Goal: Book appointment/travel/reservation

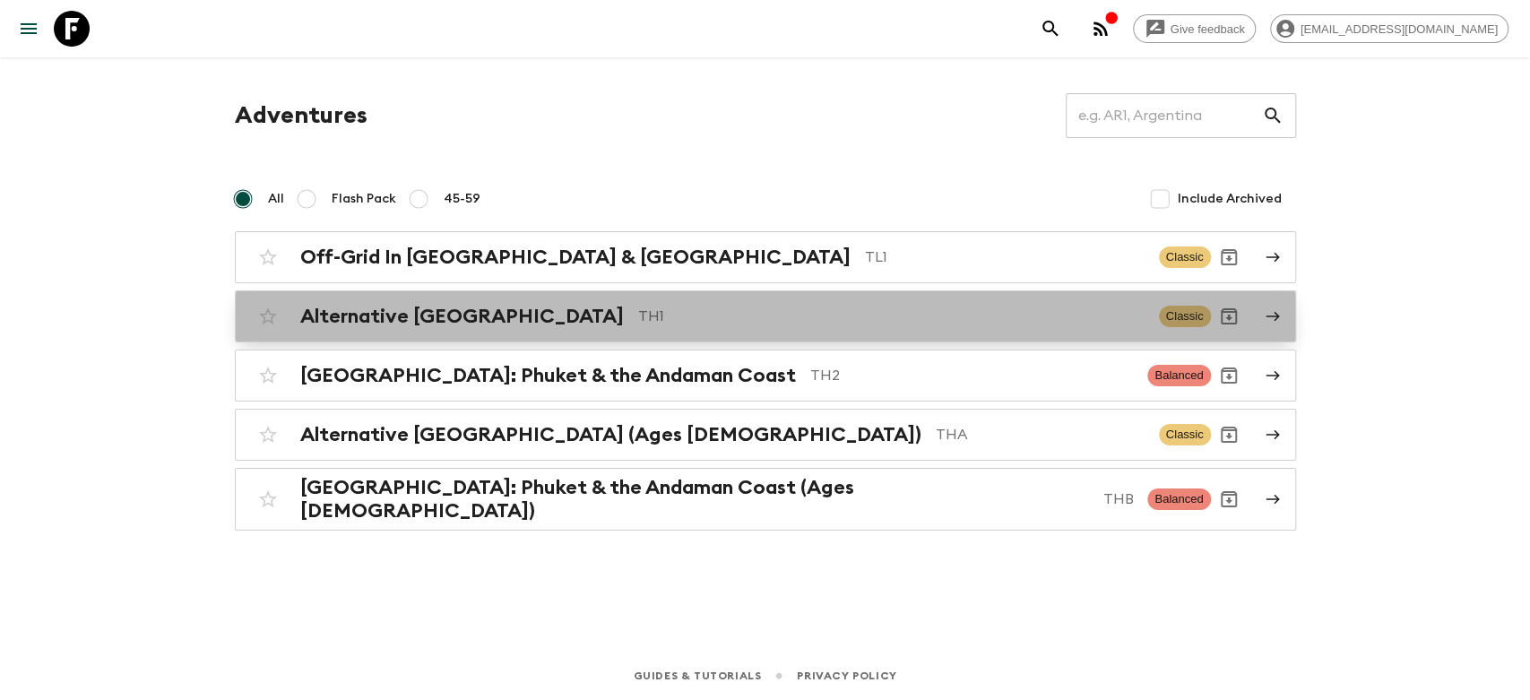
click at [419, 322] on h2 "Alternative [GEOGRAPHIC_DATA]" at bounding box center [462, 316] width 324 height 23
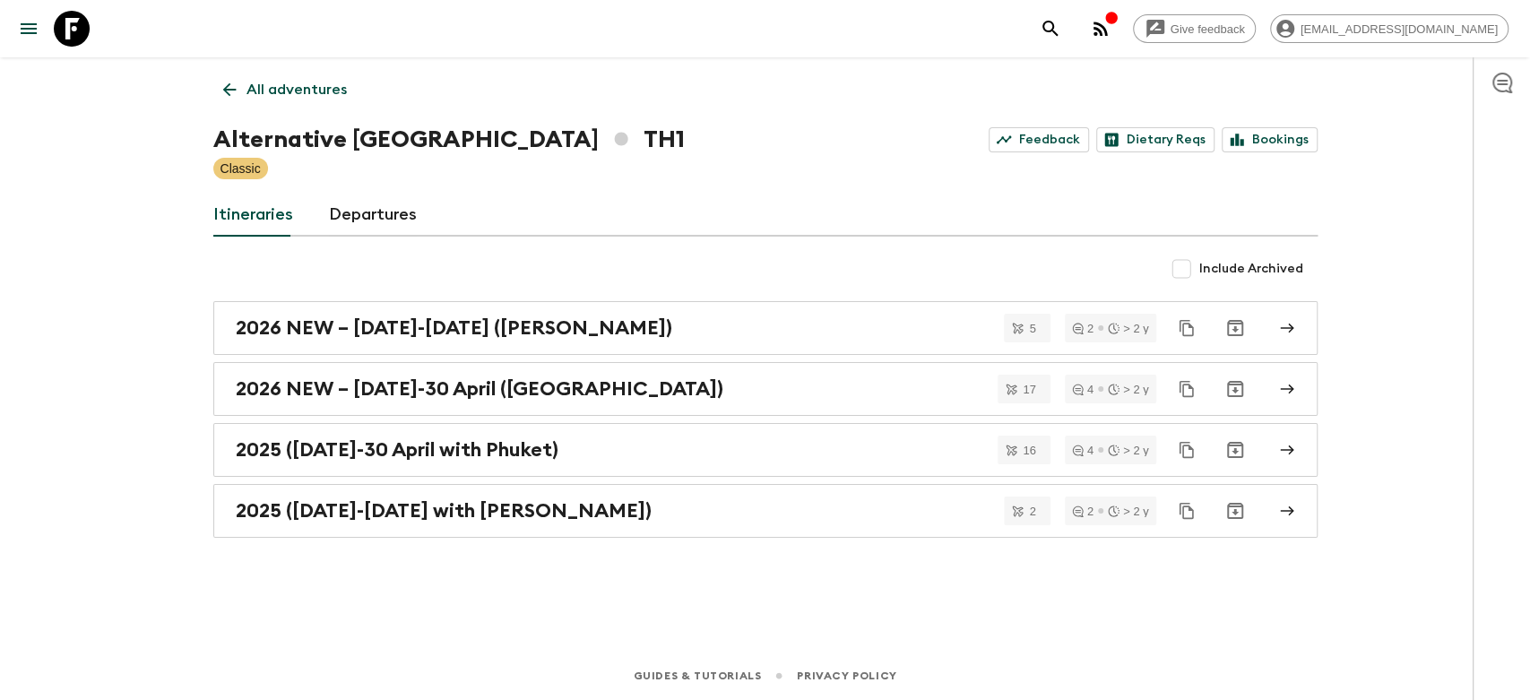
click at [282, 104] on link "All adventures" at bounding box center [284, 90] width 143 height 36
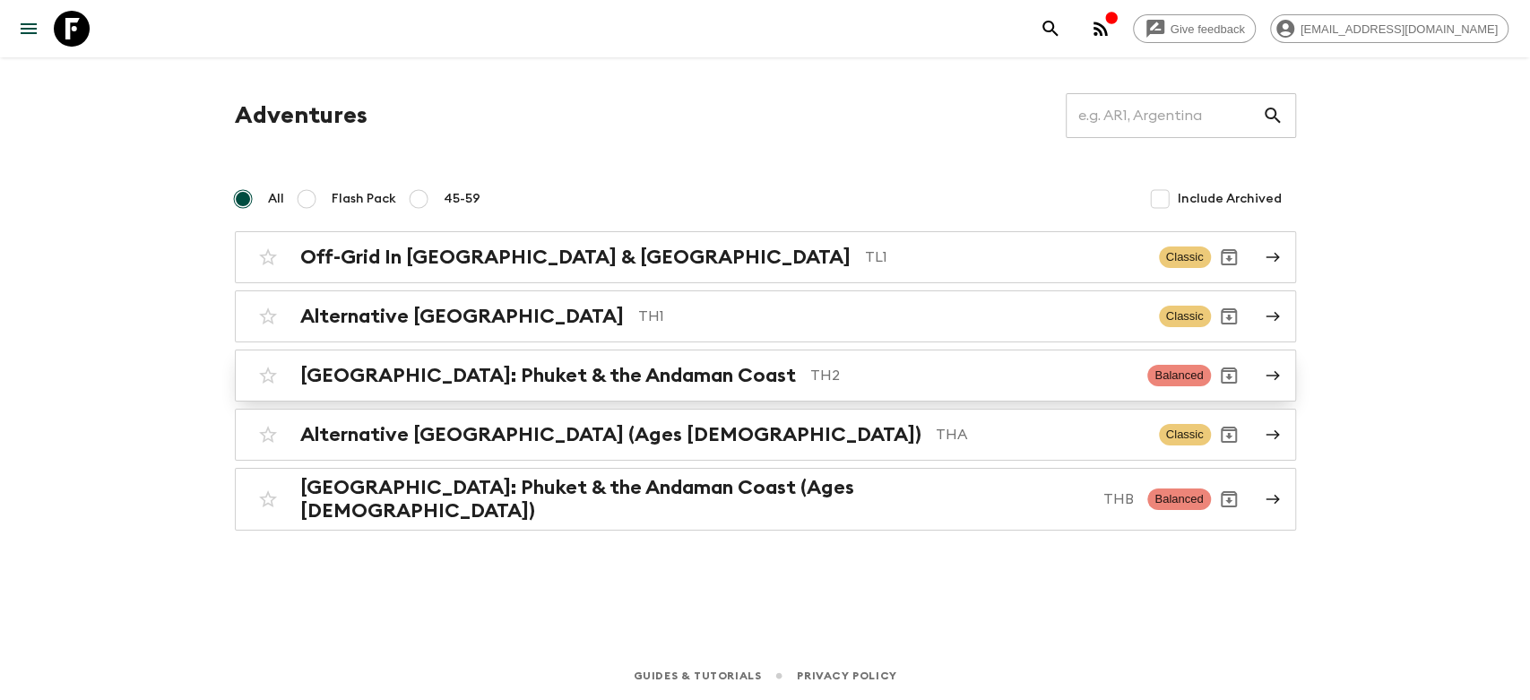
click at [412, 378] on h2 "[GEOGRAPHIC_DATA]: Phuket & the Andaman Coast" at bounding box center [548, 375] width 496 height 23
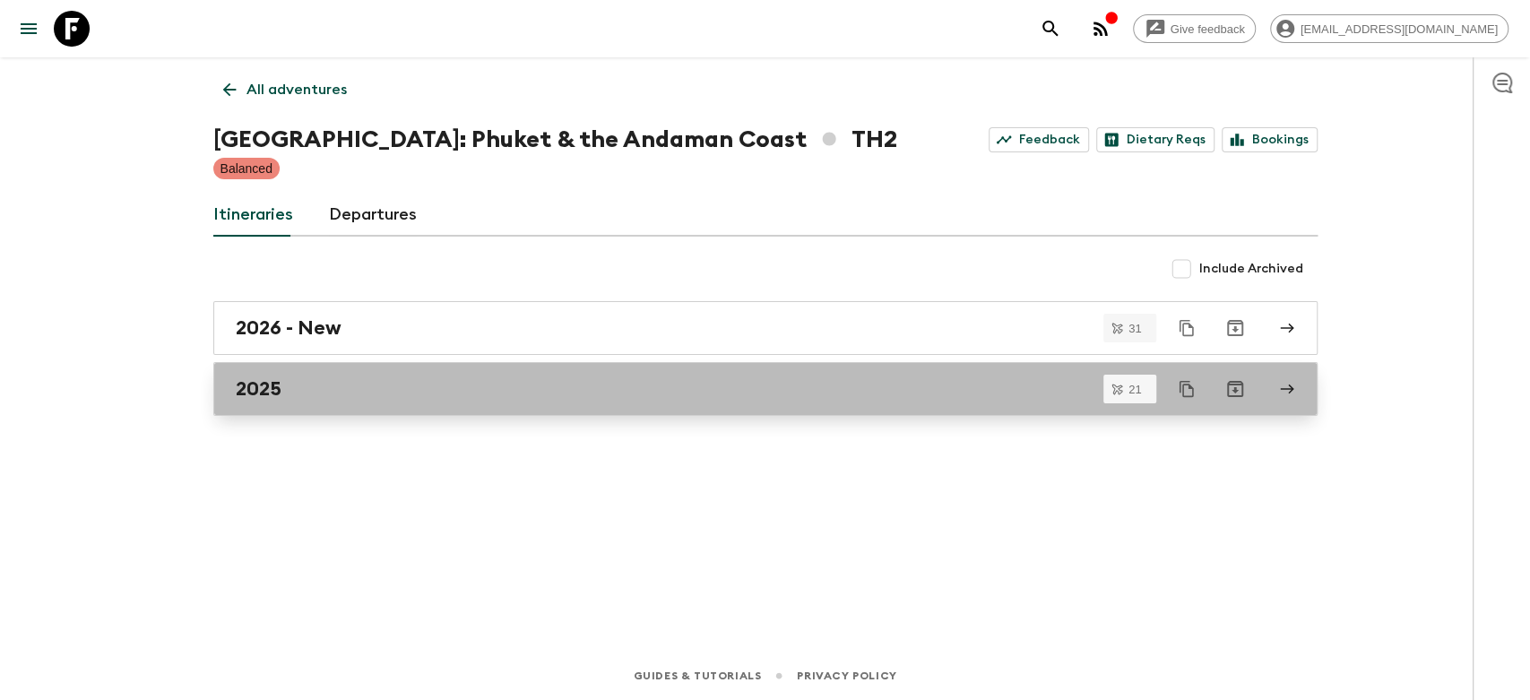
click at [394, 376] on link "2025" at bounding box center [765, 389] width 1104 height 54
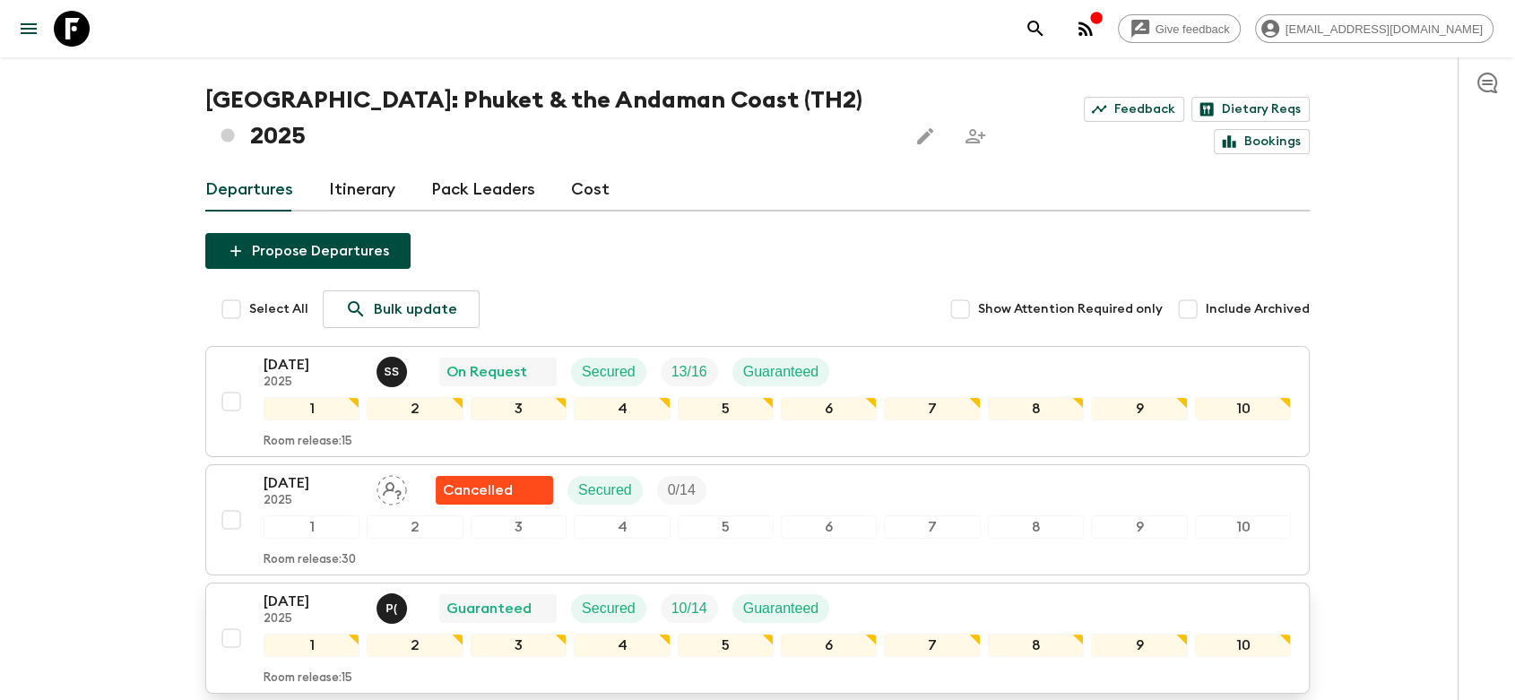
scroll to position [99, 0]
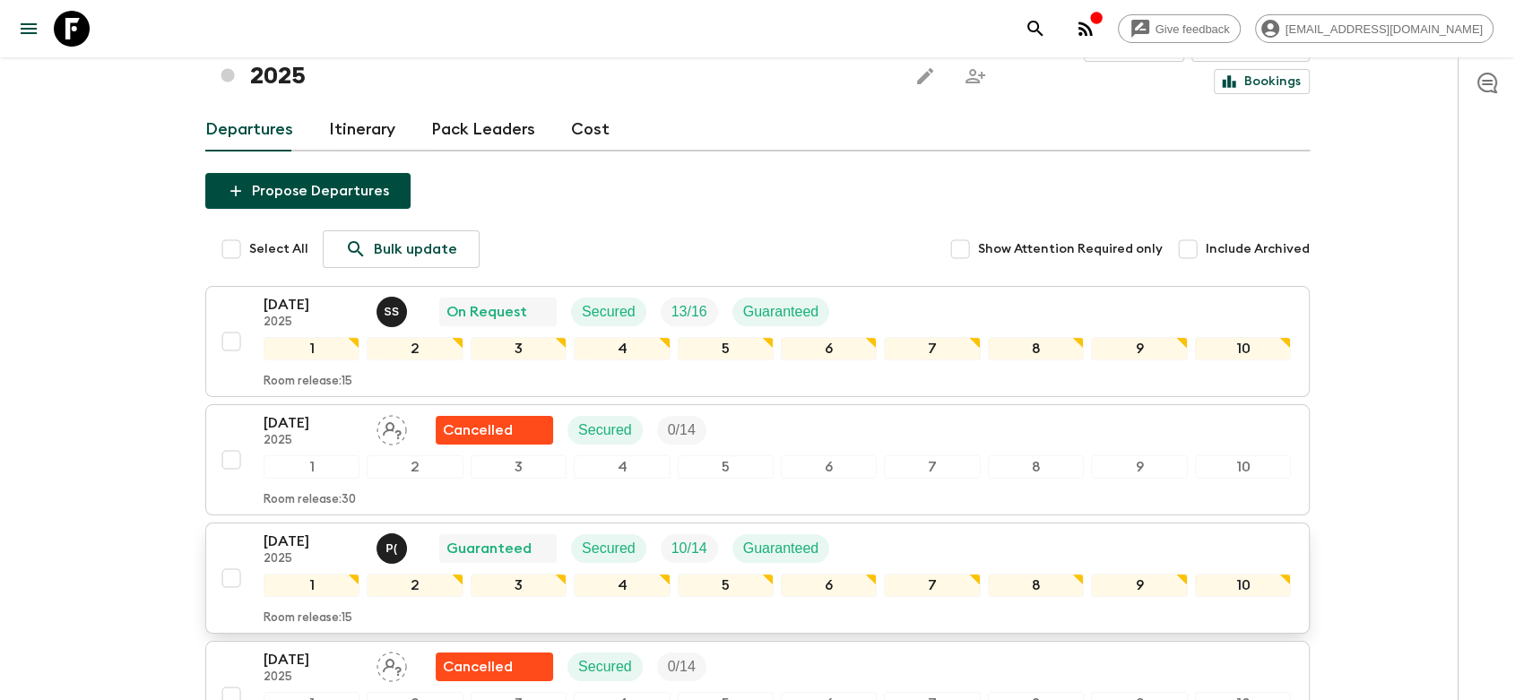
click at [875, 531] on div "[DATE] 2025 P ( Guaranteed Secured 10 / 14 Guaranteed" at bounding box center [777, 549] width 1027 height 36
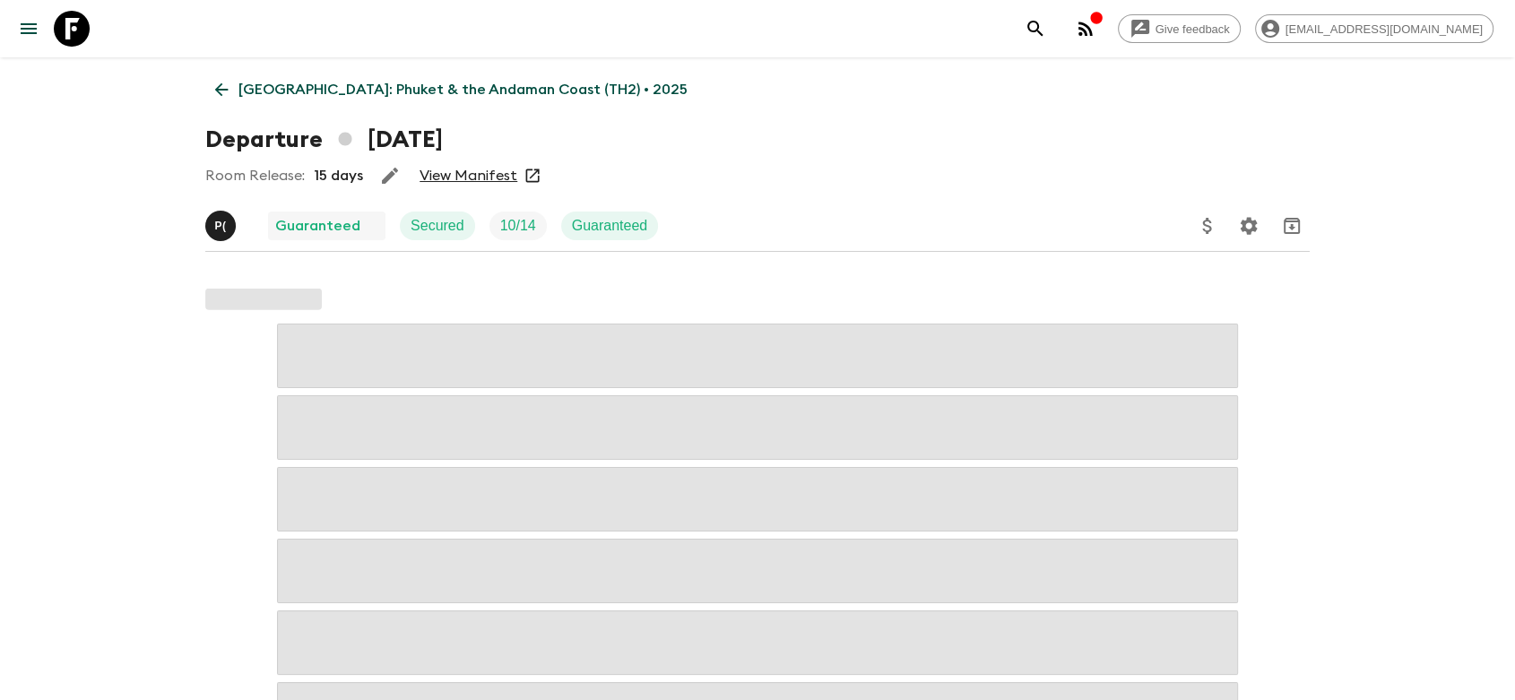
click at [465, 176] on link "View Manifest" at bounding box center [468, 176] width 98 height 18
